Goal: Information Seeking & Learning: Learn about a topic

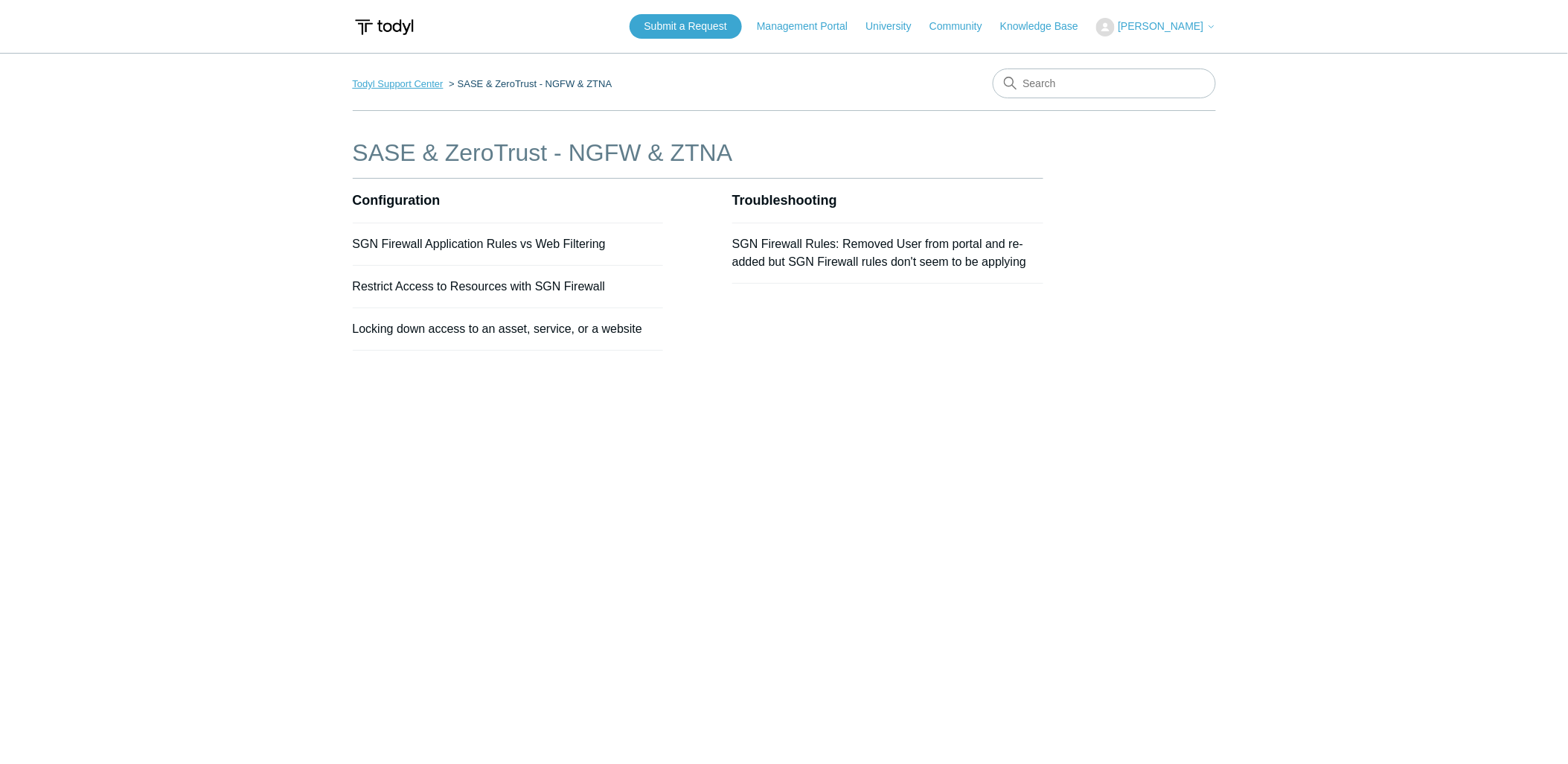
click at [419, 81] on link "Todyl Support Center" at bounding box center [398, 84] width 91 height 11
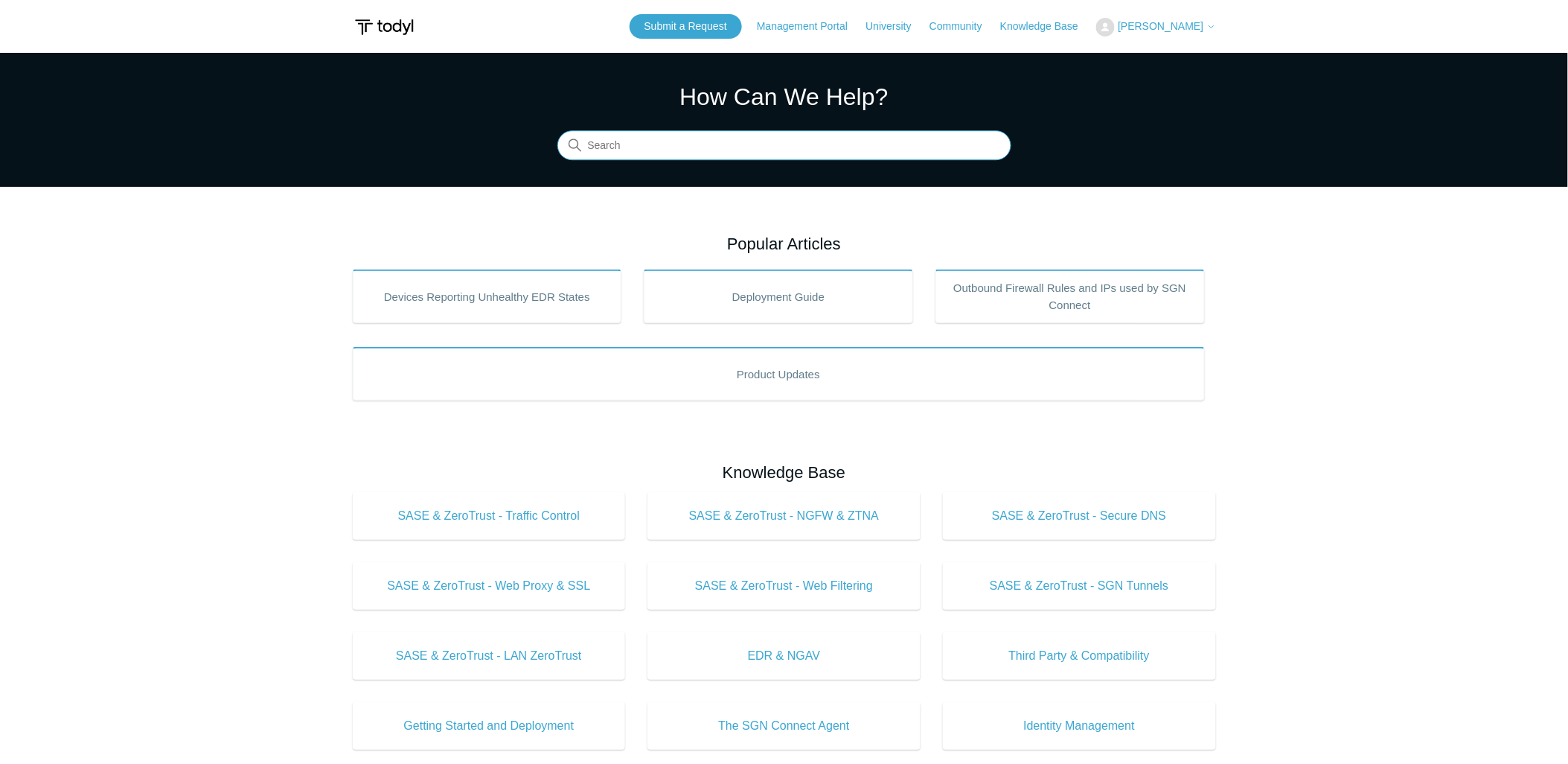
click at [729, 146] on input "Search" at bounding box center [784, 146] width 454 height 30
type input "encryption"
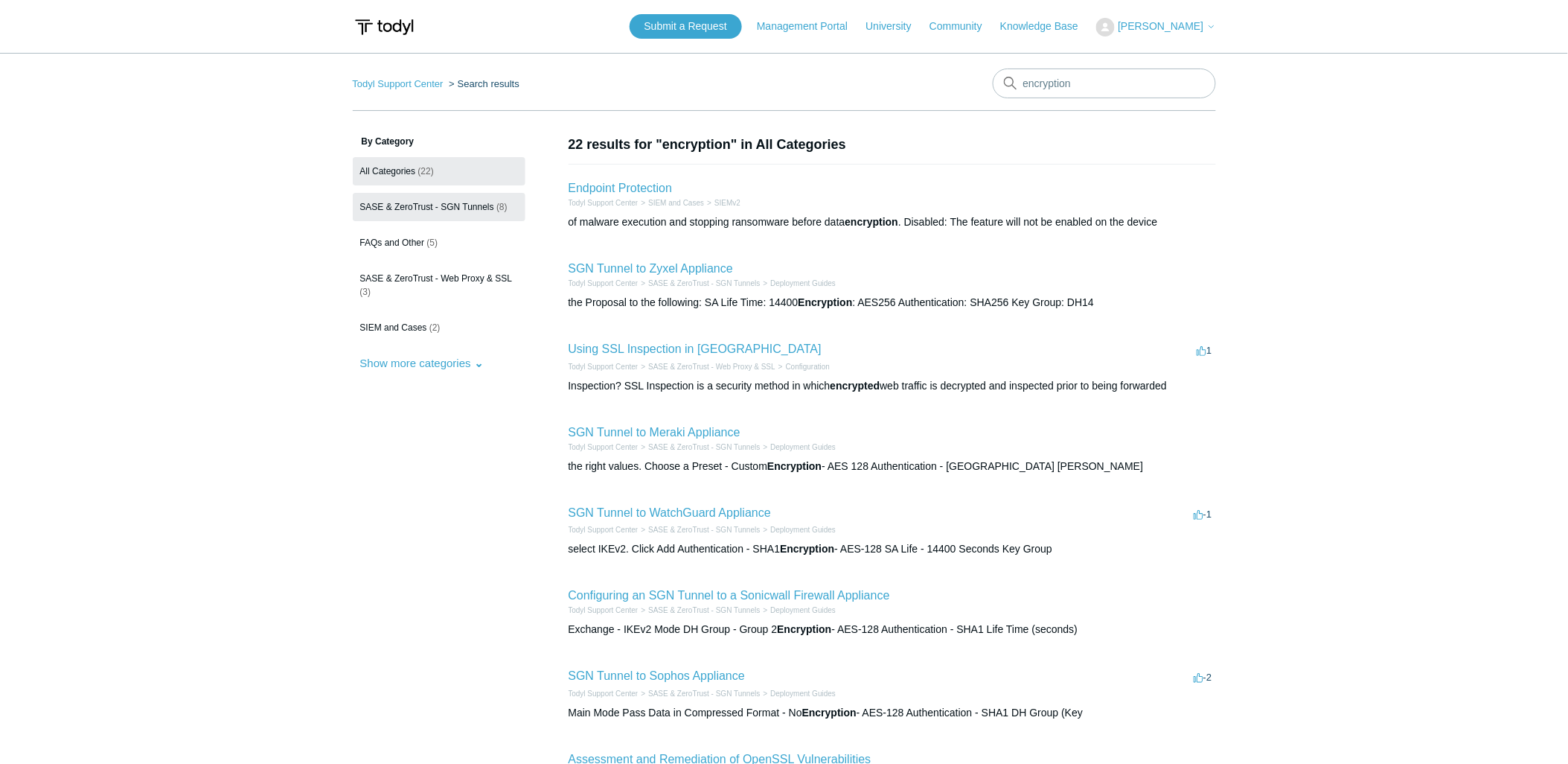
click at [429, 209] on span "SASE & ZeroTrust - SGN Tunnels" at bounding box center [427, 207] width 134 height 11
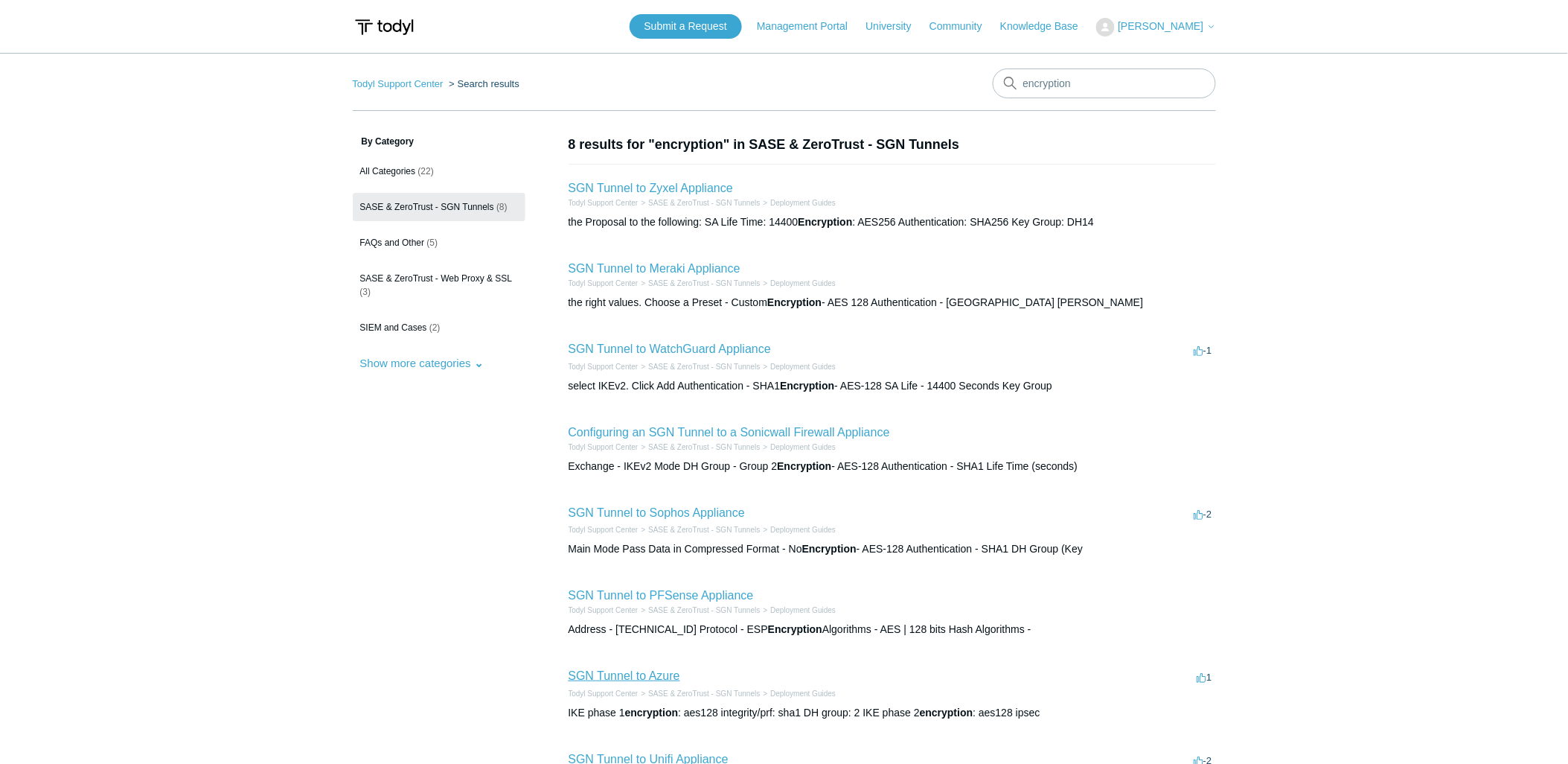
click at [610, 672] on link "SGN Tunnel to Azure" at bounding box center [624, 675] width 111 height 13
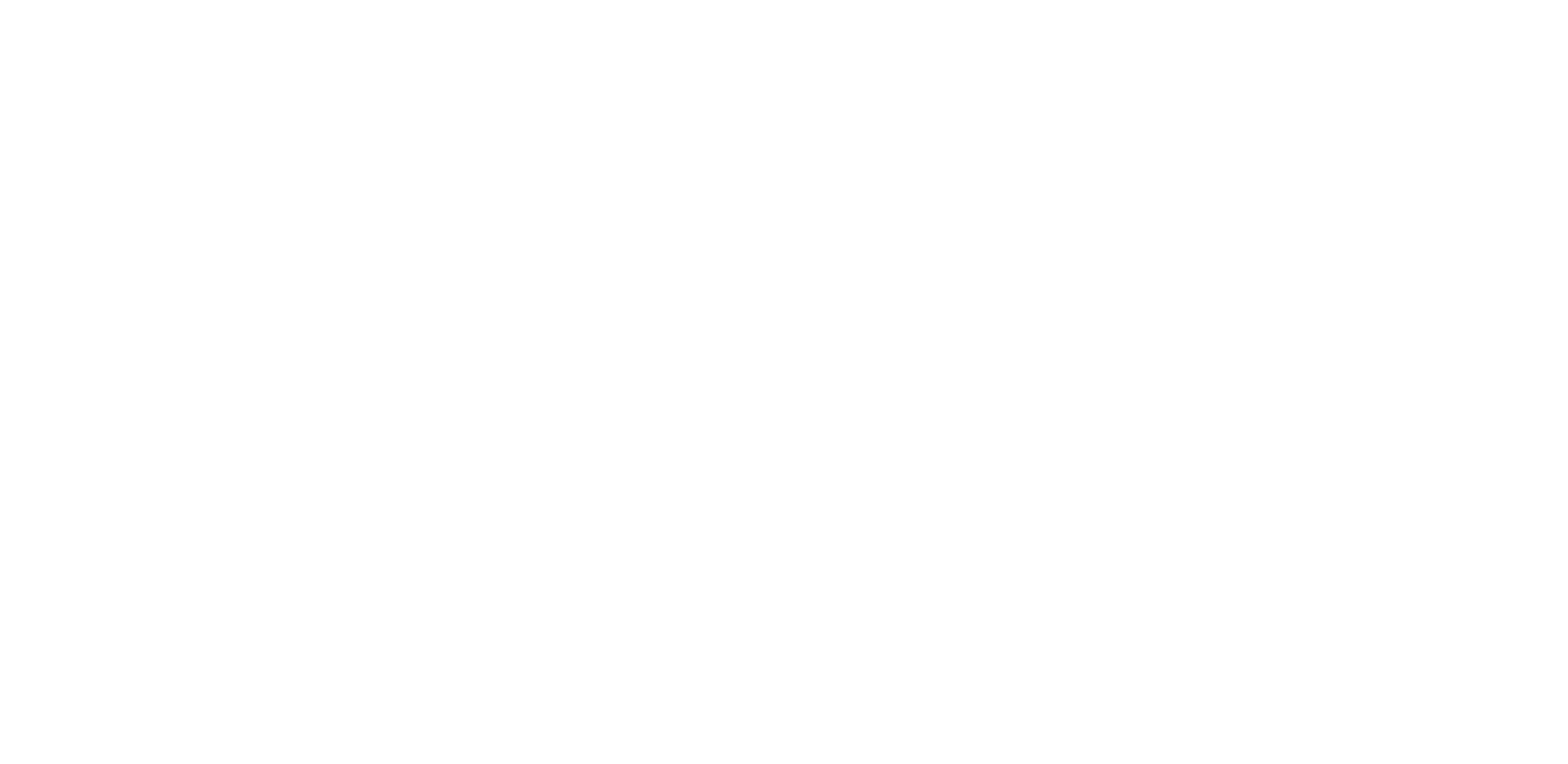
scroll to position [8984, 0]
